Goal: Task Accomplishment & Management: Manage account settings

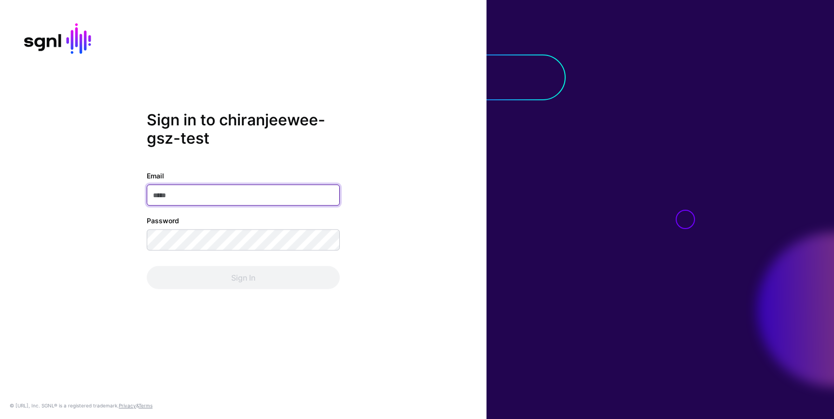
click at [176, 193] on input "Email" at bounding box center [243, 195] width 193 height 21
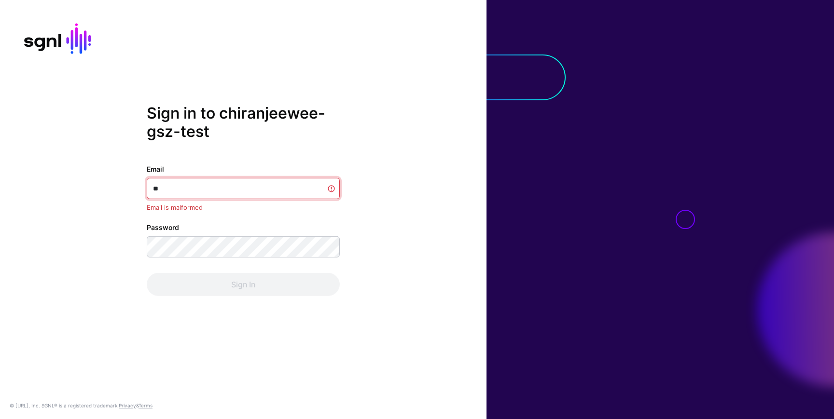
type input "*"
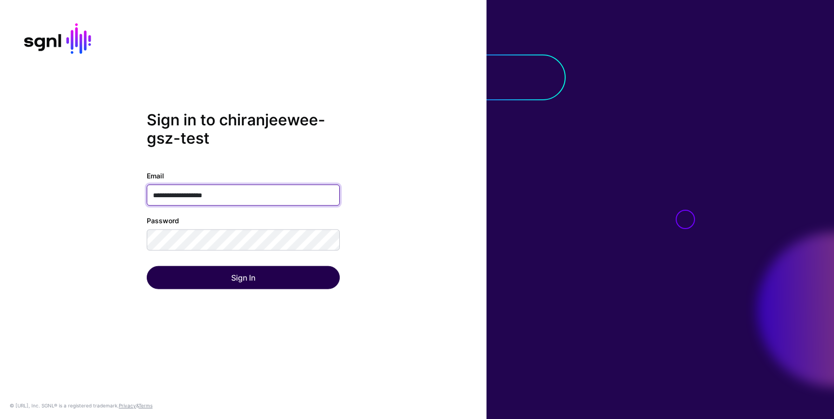
type input "**********"
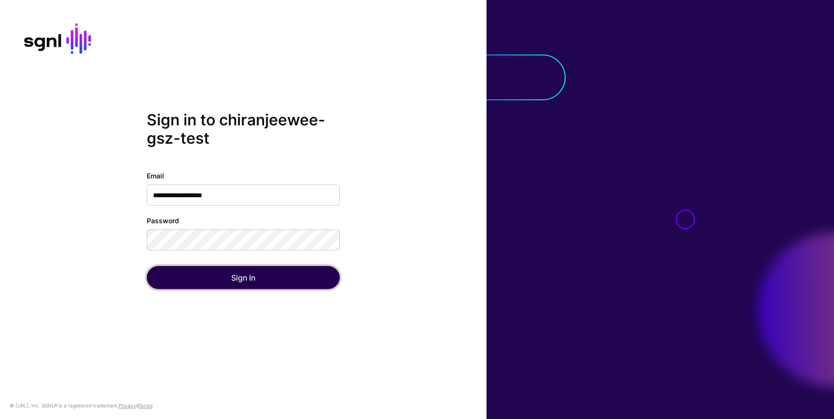
click at [166, 279] on button "Sign In" at bounding box center [243, 277] width 193 height 23
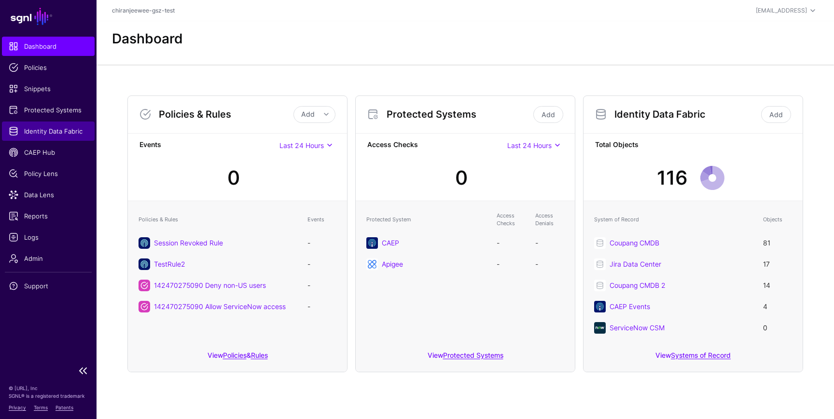
click at [56, 130] on span "Identity Data Fabric" at bounding box center [48, 131] width 79 height 10
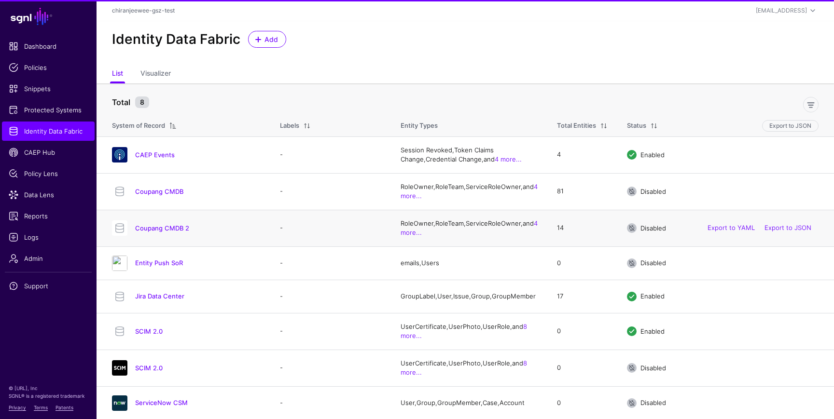
scroll to position [8, 0]
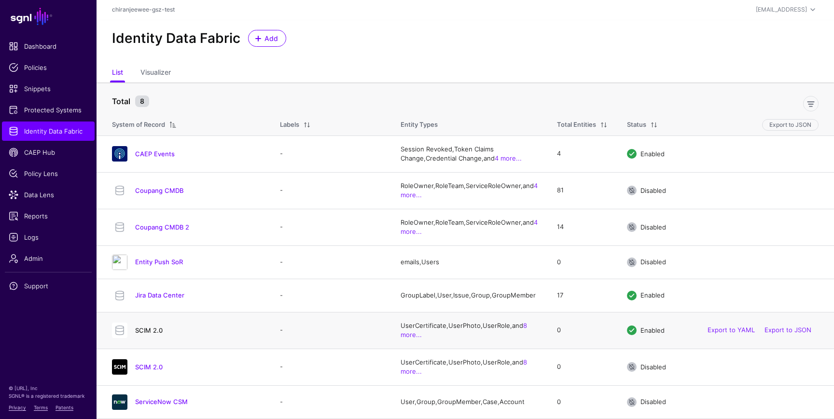
click at [150, 328] on link "SCIM 2.0" at bounding box center [149, 331] width 28 height 8
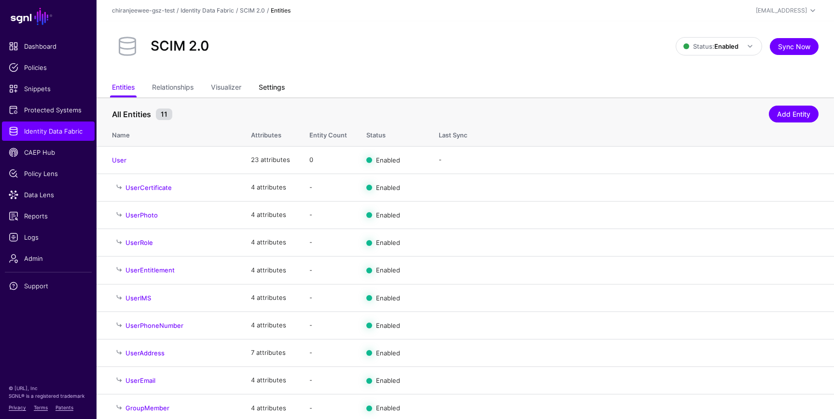
click at [272, 91] on link "Settings" at bounding box center [272, 88] width 26 height 18
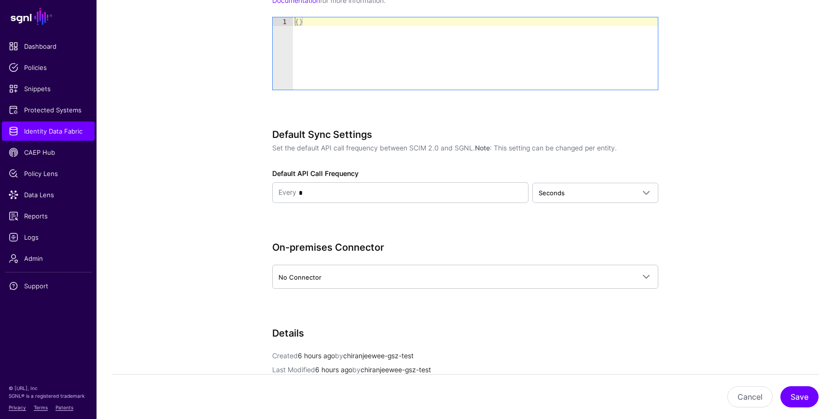
scroll to position [1256, 0]
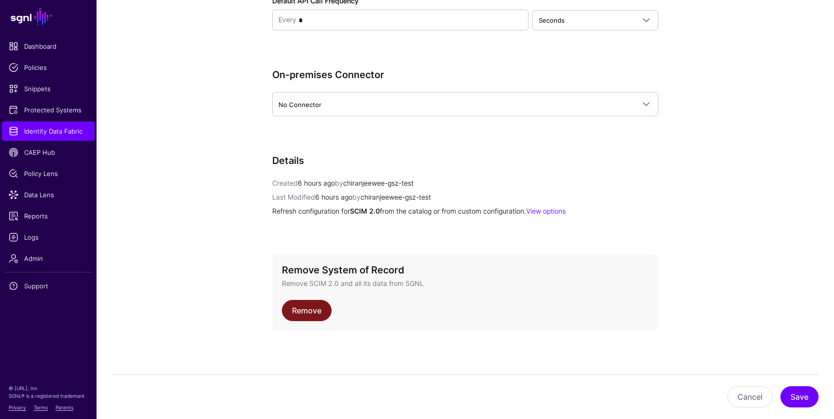
click at [299, 310] on link "Remove" at bounding box center [307, 310] width 50 height 21
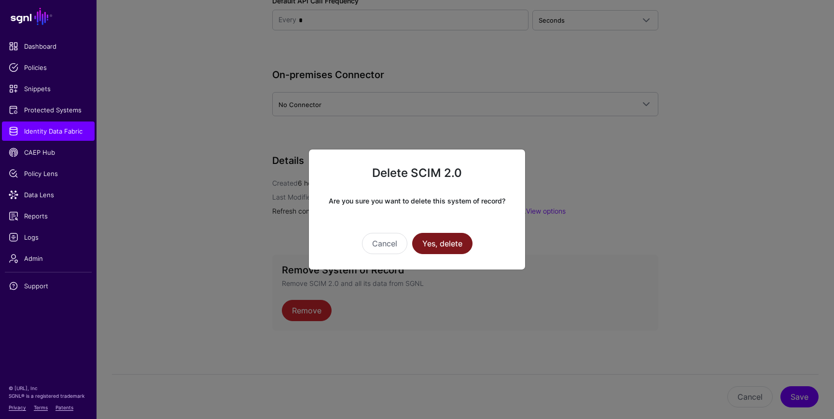
click at [440, 237] on button "Yes, delete" at bounding box center [442, 243] width 60 height 21
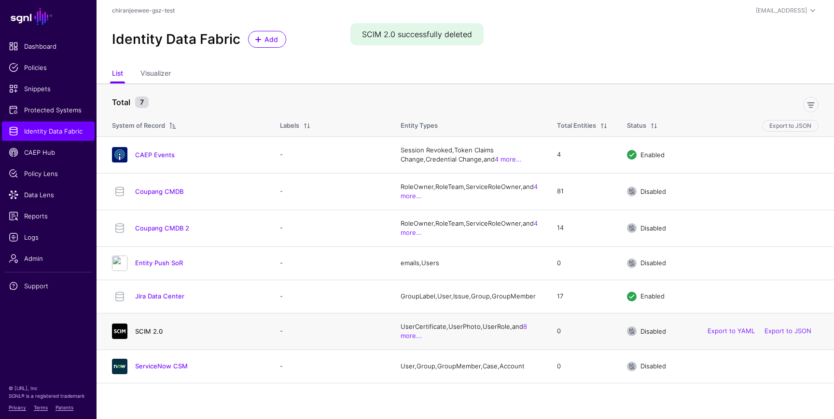
click at [146, 334] on link "SCIM 2.0" at bounding box center [149, 332] width 28 height 8
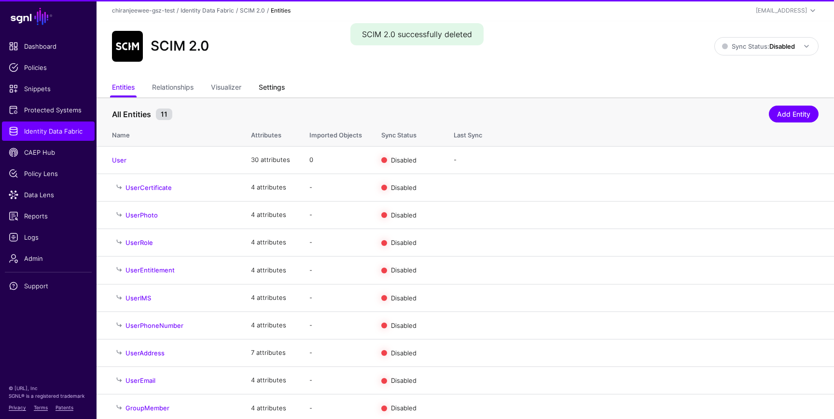
click at [266, 87] on link "Settings" at bounding box center [272, 88] width 26 height 18
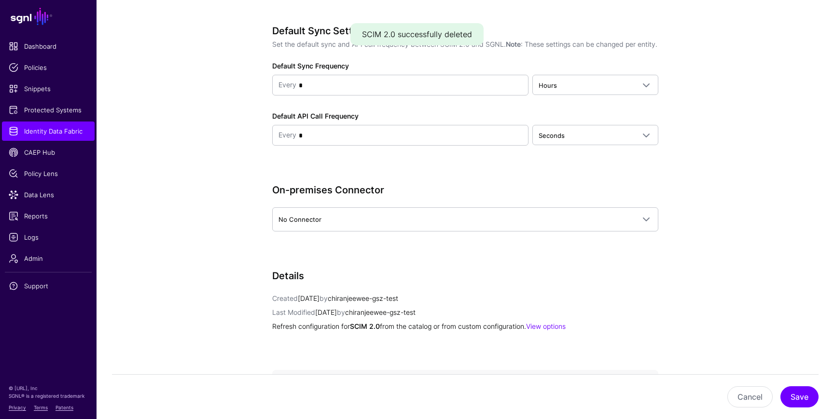
scroll to position [1093, 0]
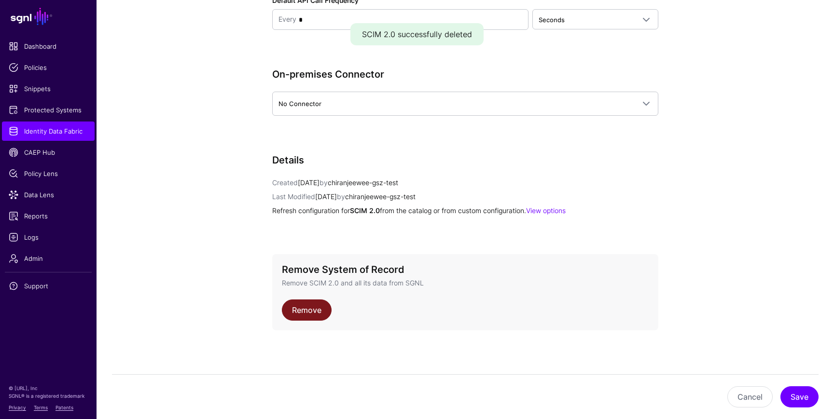
click at [302, 306] on link "Remove" at bounding box center [307, 310] width 50 height 21
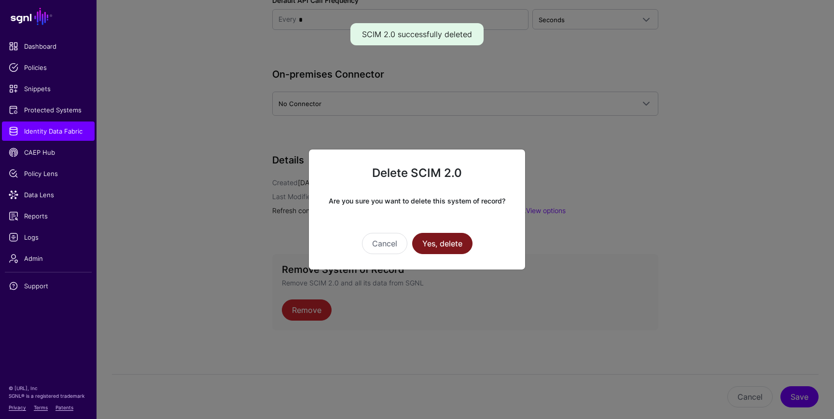
click at [432, 238] on button "Yes, delete" at bounding box center [442, 243] width 60 height 21
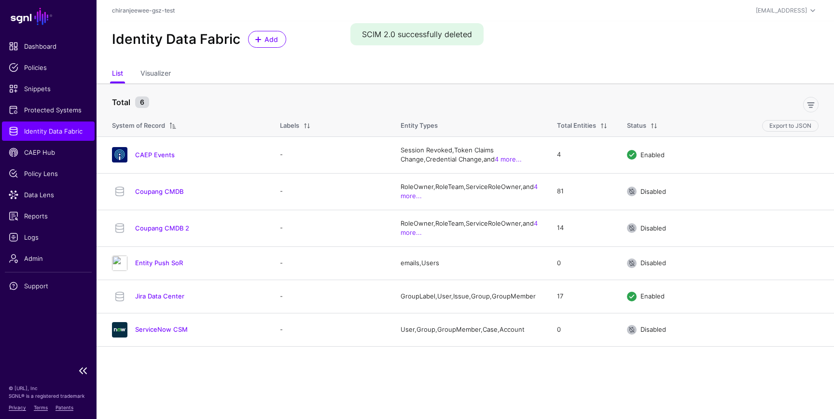
click at [46, 133] on span "Identity Data Fabric" at bounding box center [48, 131] width 79 height 10
click at [169, 262] on link "Entity Push SoR" at bounding box center [159, 263] width 48 height 8
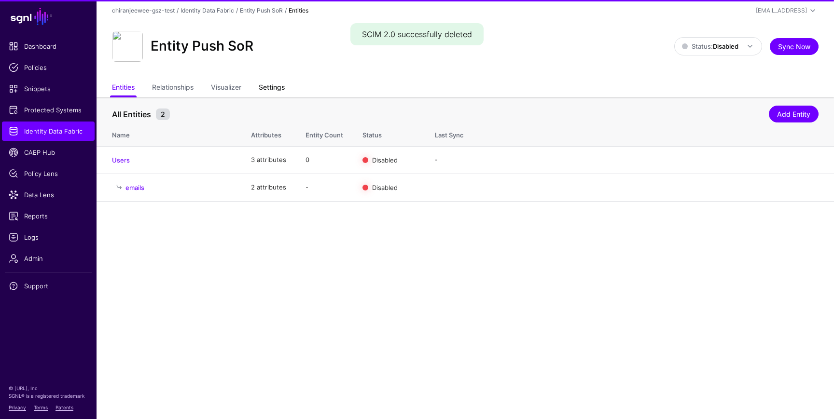
click at [280, 86] on link "Settings" at bounding box center [272, 88] width 26 height 18
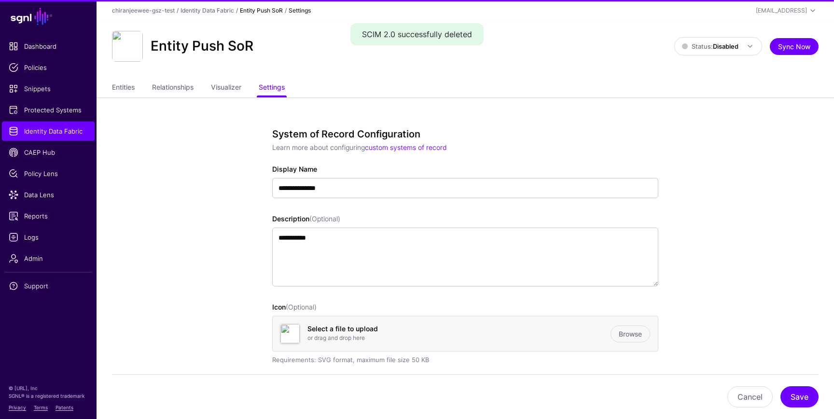
scroll to position [661, 0]
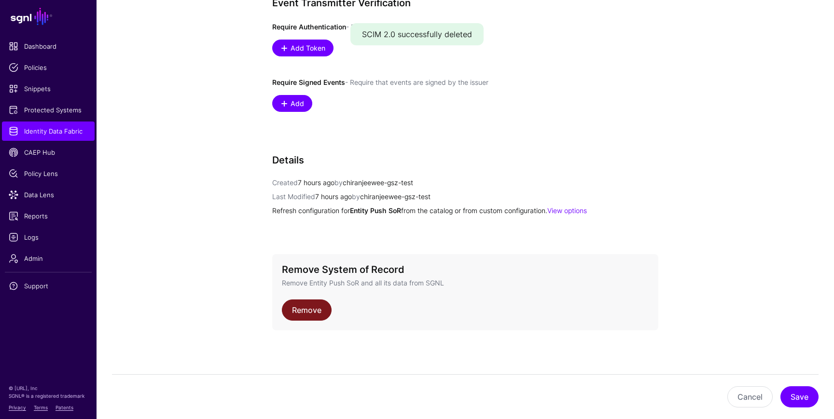
click at [309, 308] on link "Remove" at bounding box center [307, 310] width 50 height 21
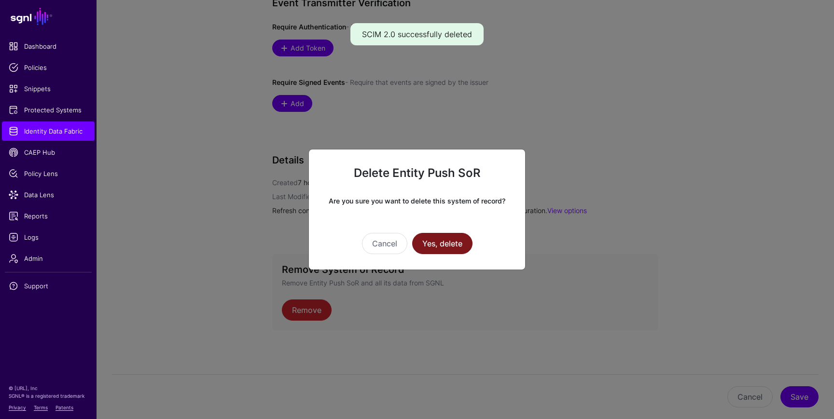
click at [452, 244] on button "Yes, delete" at bounding box center [442, 243] width 60 height 21
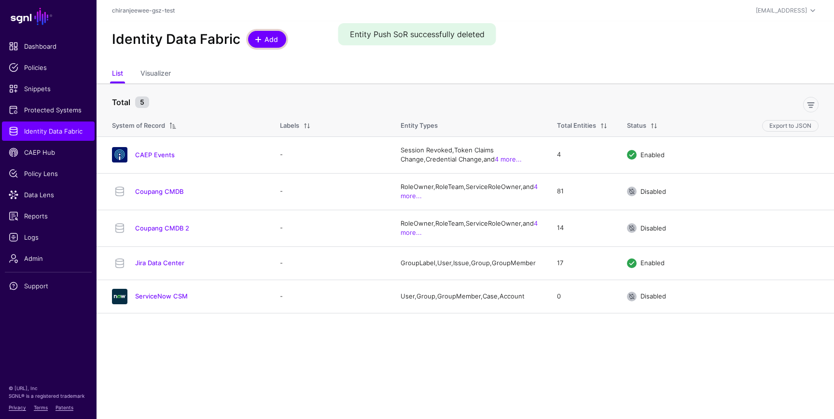
click at [263, 36] on span "Add" at bounding box center [271, 39] width 16 height 10
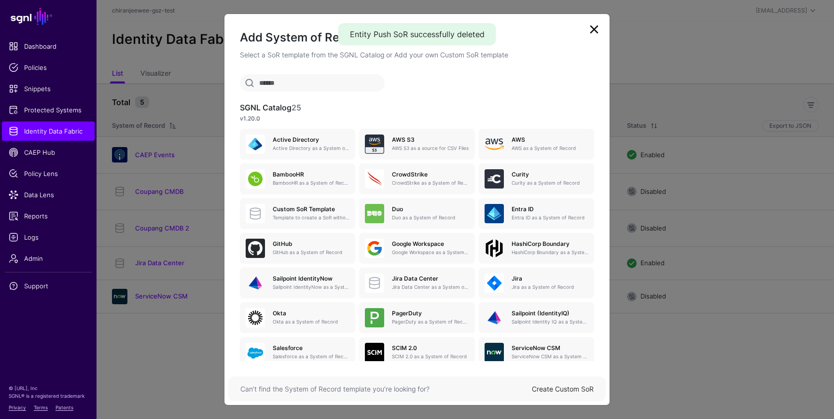
click at [552, 389] on link "Create Custom SoR" at bounding box center [563, 389] width 62 height 8
